Goal: Transaction & Acquisition: Book appointment/travel/reservation

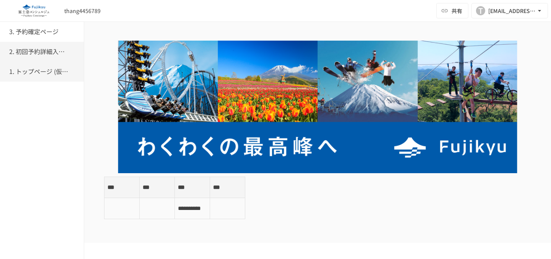
click at [52, 56] on h6 "2. 初回予約詳細入力ページ" at bounding box center [39, 52] width 61 height 10
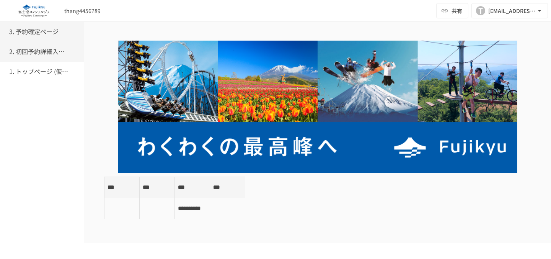
click at [57, 36] on h6 "3. 予約確定ページ" at bounding box center [33, 32] width 49 height 10
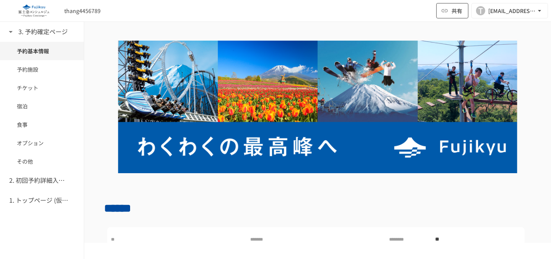
click at [466, 8] on button "共有" at bounding box center [452, 10] width 32 height 15
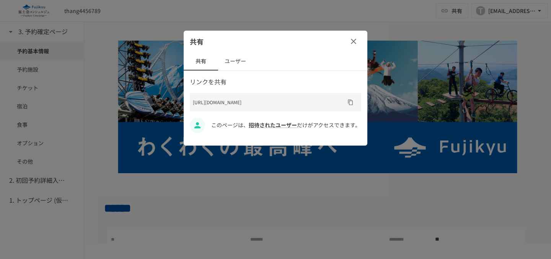
click at [244, 62] on button "ユーザー" at bounding box center [235, 61] width 34 height 18
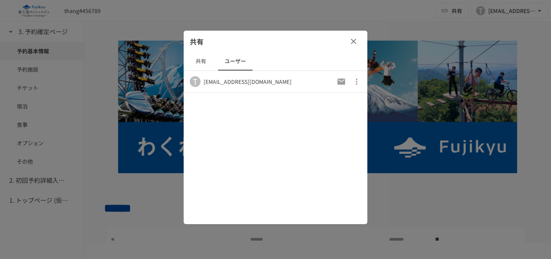
click at [202, 65] on button "共有" at bounding box center [201, 61] width 34 height 18
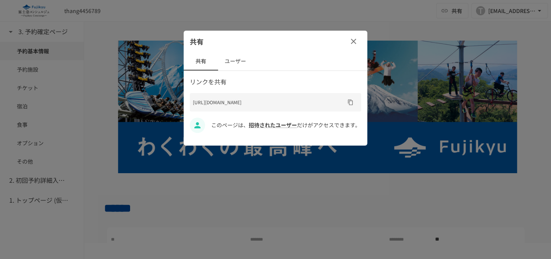
click at [229, 57] on button "ユーザー" at bounding box center [235, 61] width 34 height 18
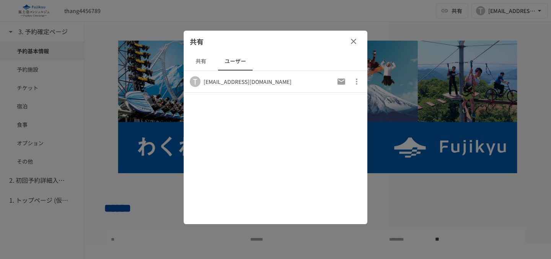
click at [190, 61] on button "共有" at bounding box center [201, 61] width 34 height 18
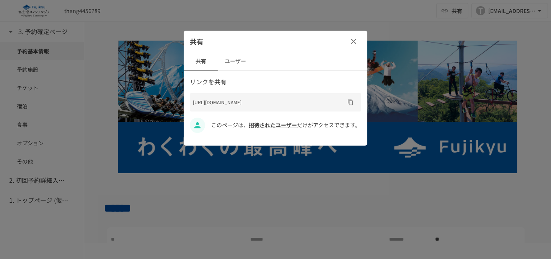
click at [236, 57] on button "ユーザー" at bounding box center [235, 61] width 34 height 18
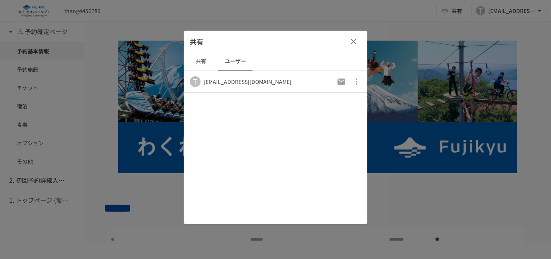
click at [205, 57] on button "共有" at bounding box center [201, 61] width 34 height 18
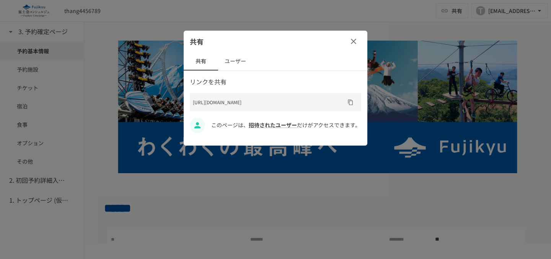
click at [246, 62] on button "ユーザー" at bounding box center [235, 61] width 34 height 18
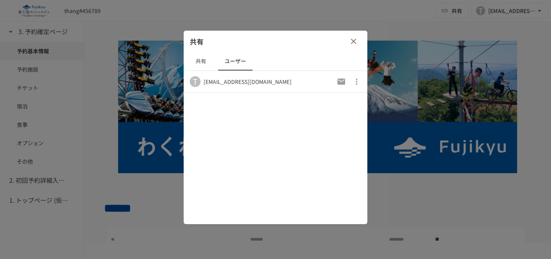
click at [222, 62] on button "ユーザー" at bounding box center [235, 61] width 34 height 18
click at [205, 64] on button "共有" at bounding box center [201, 61] width 34 height 18
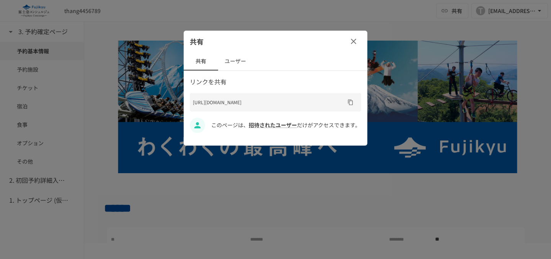
click at [236, 62] on button "ユーザー" at bounding box center [235, 61] width 34 height 18
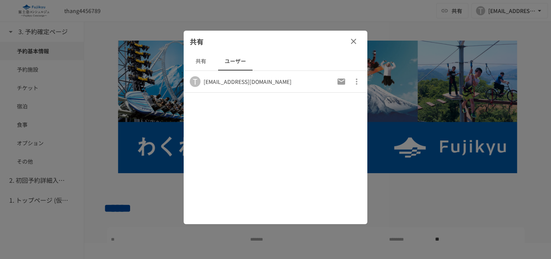
click at [212, 62] on button "共有" at bounding box center [201, 61] width 34 height 18
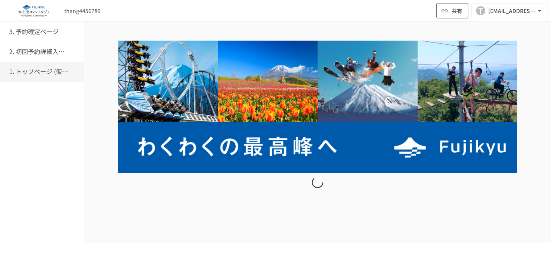
click at [451, 11] on span "共有" at bounding box center [456, 11] width 11 height 8
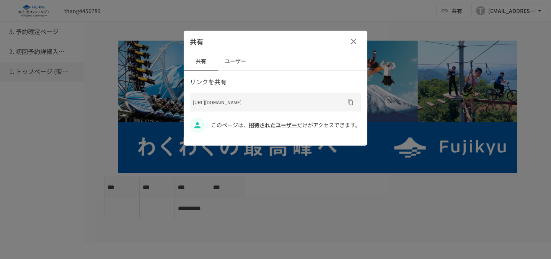
click at [231, 62] on button "ユーザー" at bounding box center [235, 61] width 34 height 18
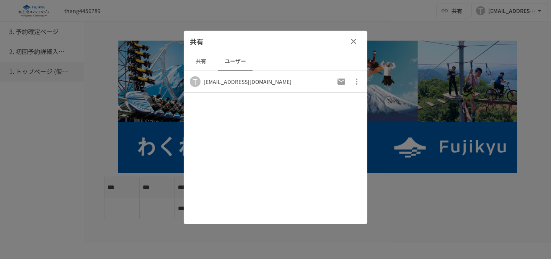
click at [353, 45] on icon "button" at bounding box center [353, 41] width 9 height 9
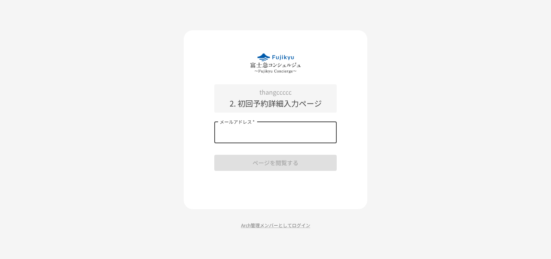
click at [241, 132] on input "メールアドレス   *" at bounding box center [275, 132] width 122 height 21
type input "*"
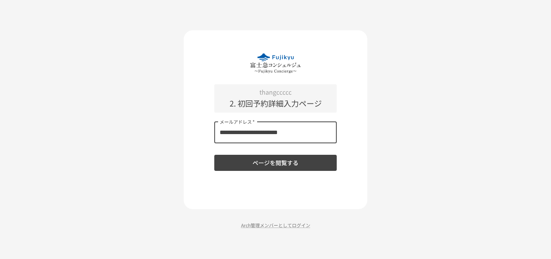
click at [277, 165] on button "ページを閲覧する" at bounding box center [275, 163] width 122 height 16
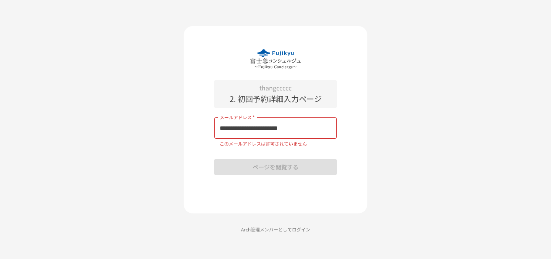
click at [313, 120] on input "**********" at bounding box center [275, 127] width 122 height 21
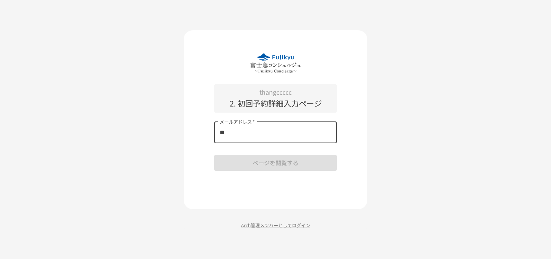
type input "**********"
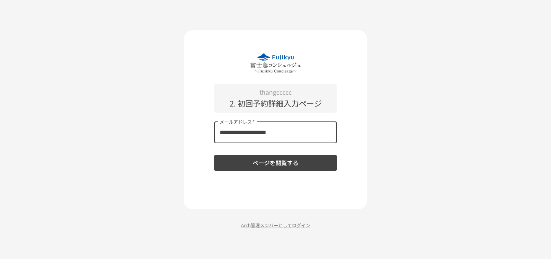
click at [287, 158] on button "ページを閲覧する" at bounding box center [275, 163] width 122 height 16
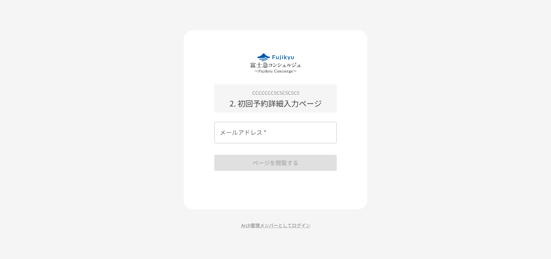
click at [249, 128] on div "メールアドレス   * メールアドレス   *" at bounding box center [275, 132] width 122 height 21
